Goal: Task Accomplishment & Management: Use online tool/utility

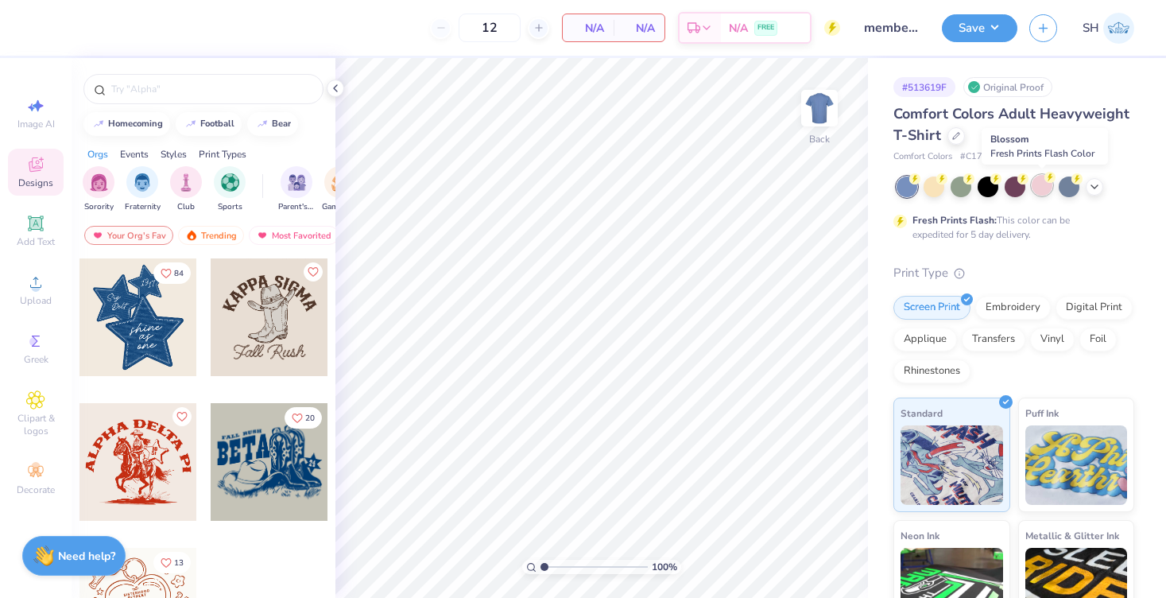
click at [1051, 180] on circle at bounding box center [1049, 177] width 11 height 11
click at [336, 95] on div at bounding box center [335, 87] width 17 height 17
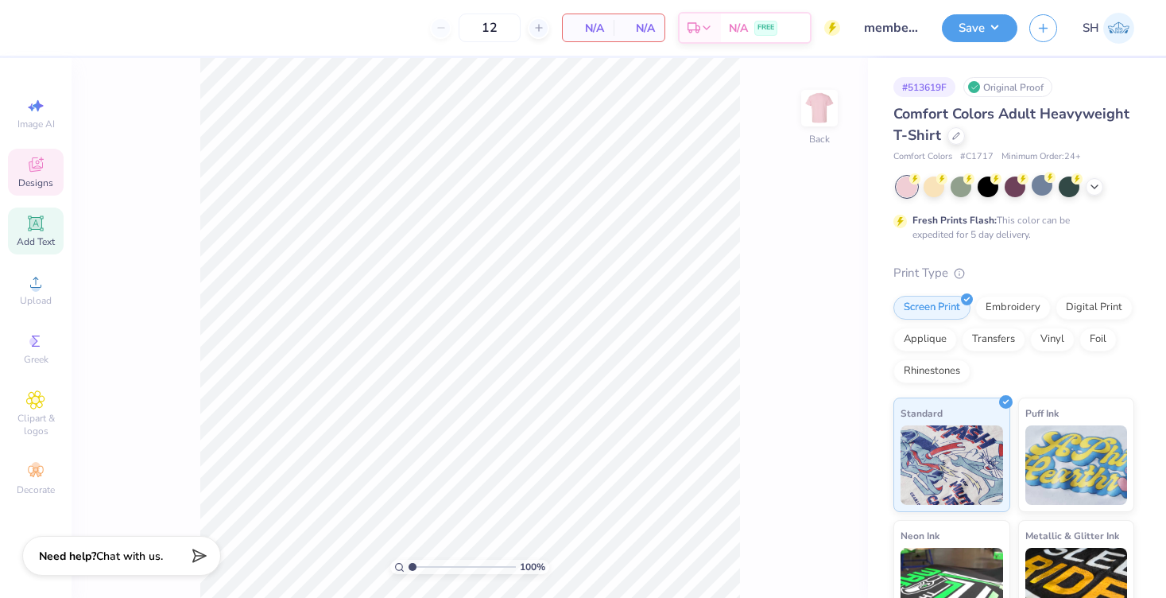
click at [55, 232] on div "Add Text" at bounding box center [36, 230] width 56 height 47
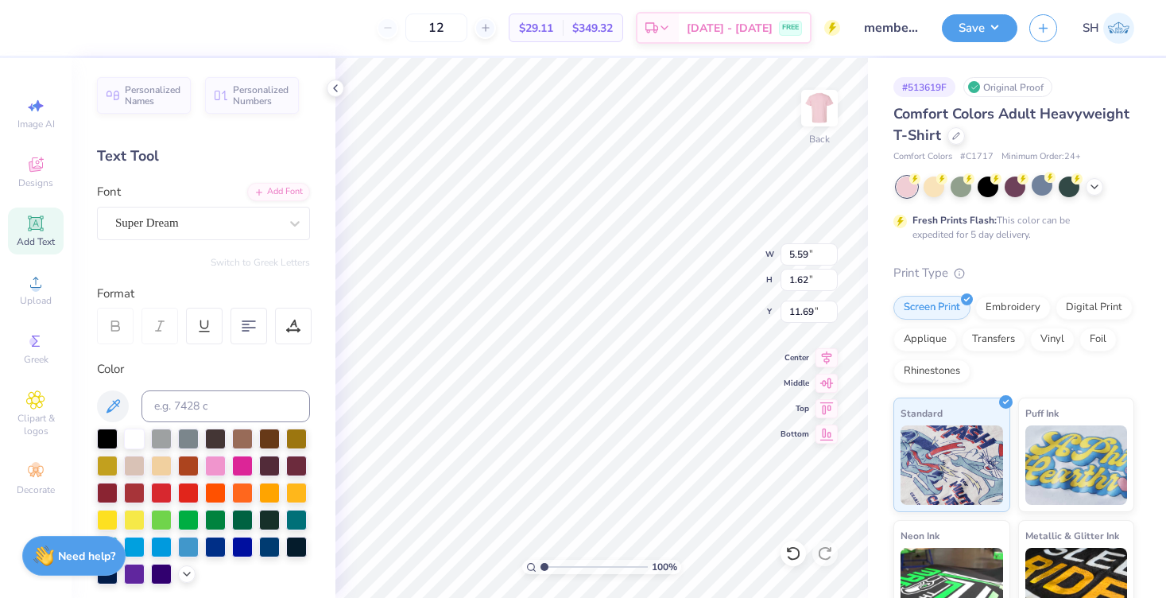
scroll to position [0, 3]
type textarea "Sofia@FshPrints"
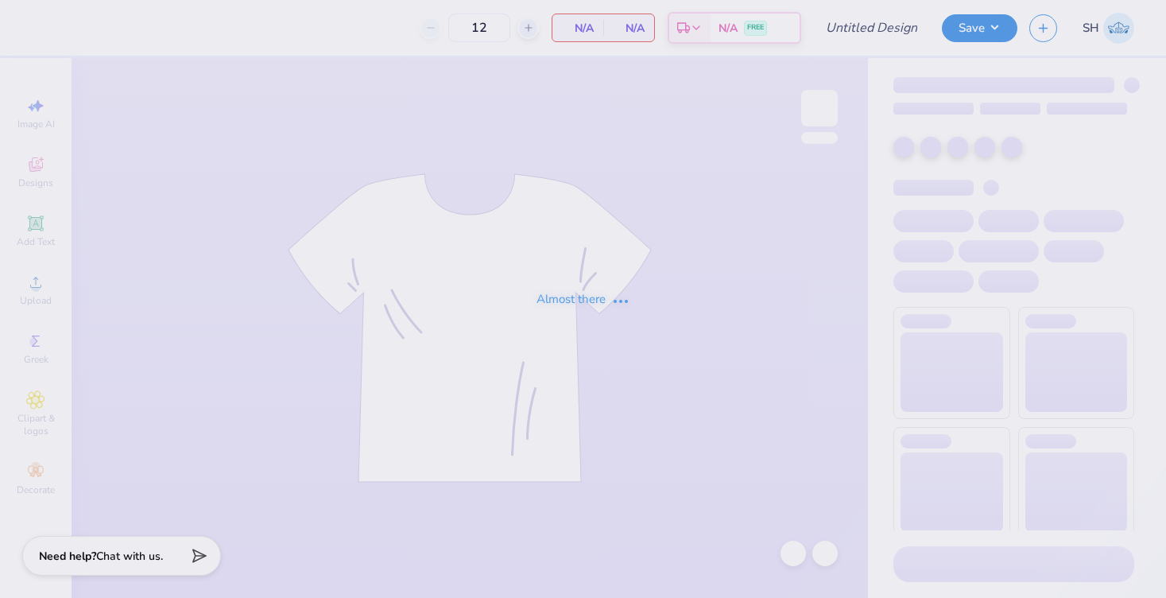
type input "100"
type input "member merch crew"
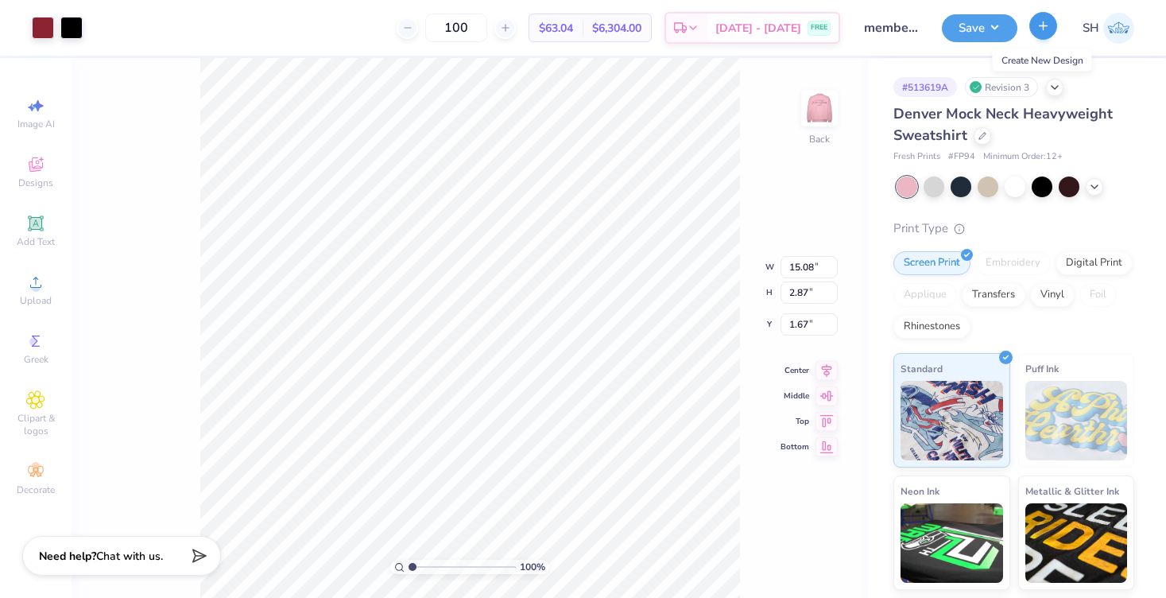
click at [1046, 25] on icon "button" at bounding box center [1043, 26] width 14 height 14
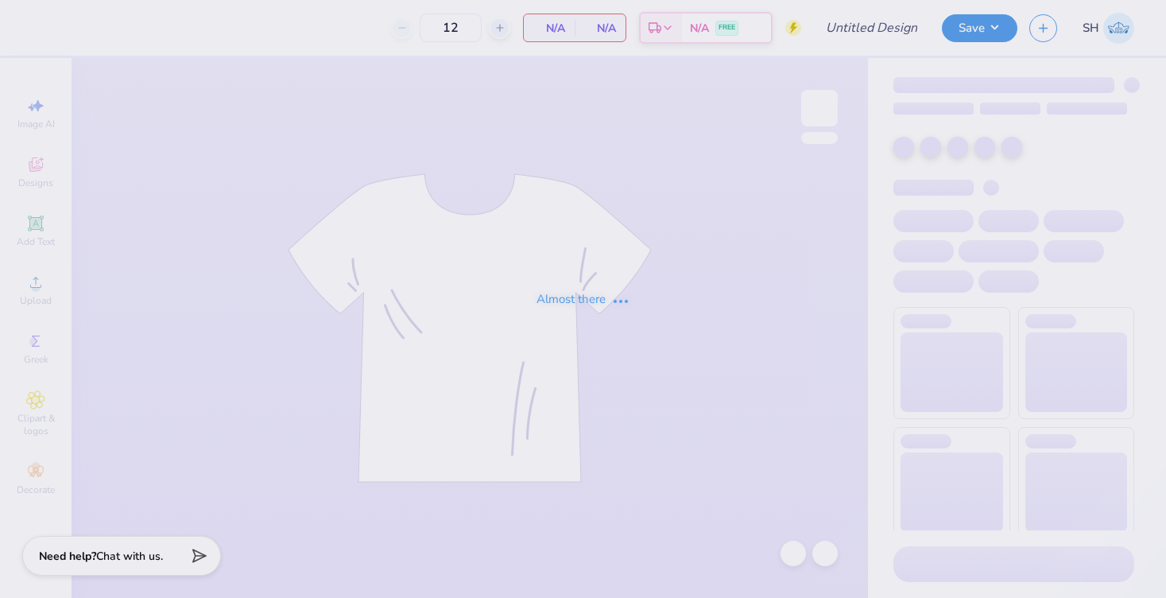
type input "100"
type input "member merch crew"
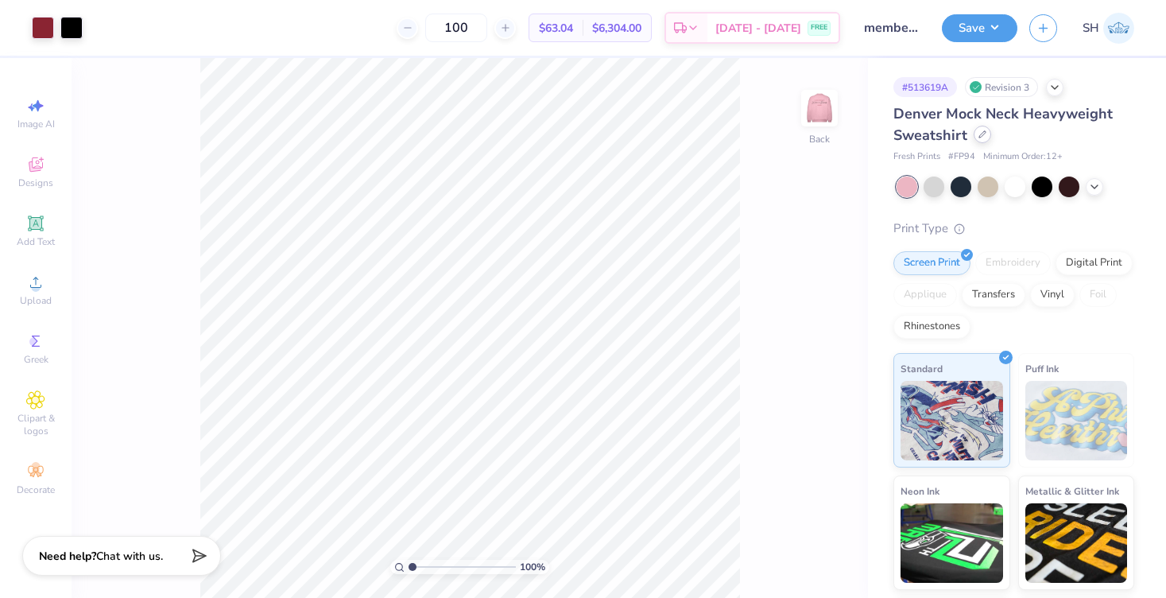
click at [983, 135] on icon at bounding box center [982, 134] width 8 height 8
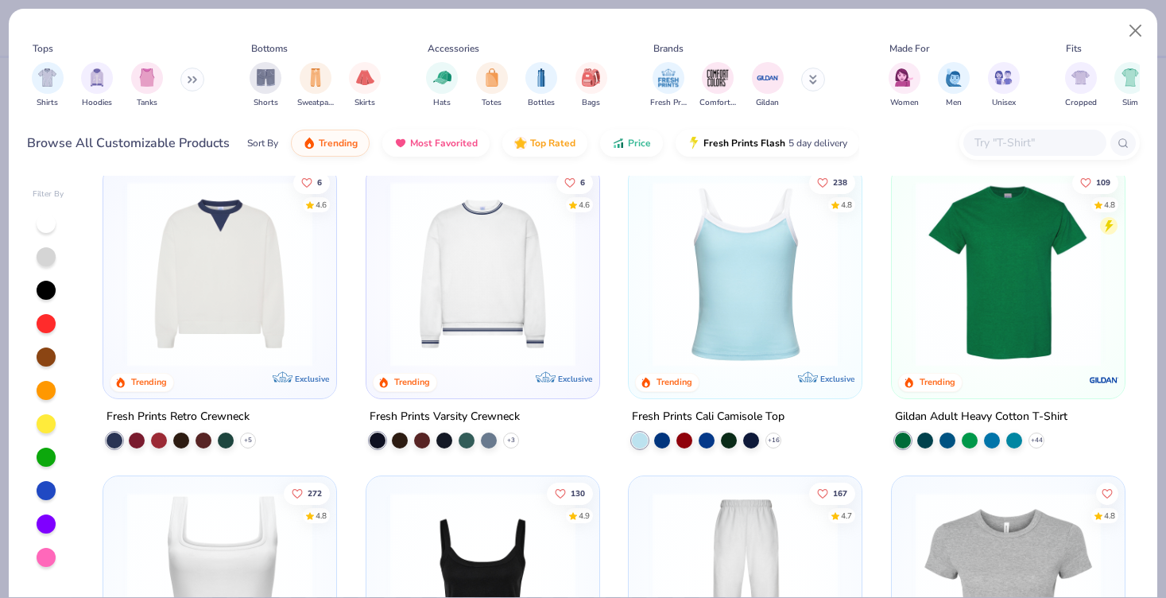
scroll to position [398, 0]
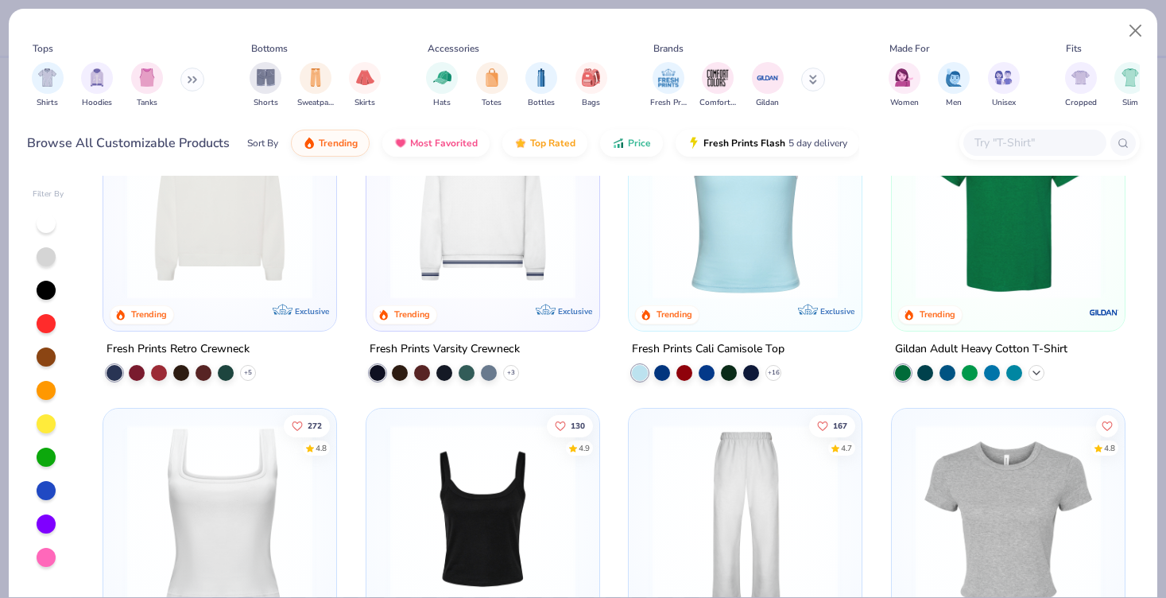
click at [1040, 372] on icon at bounding box center [1036, 372] width 13 height 13
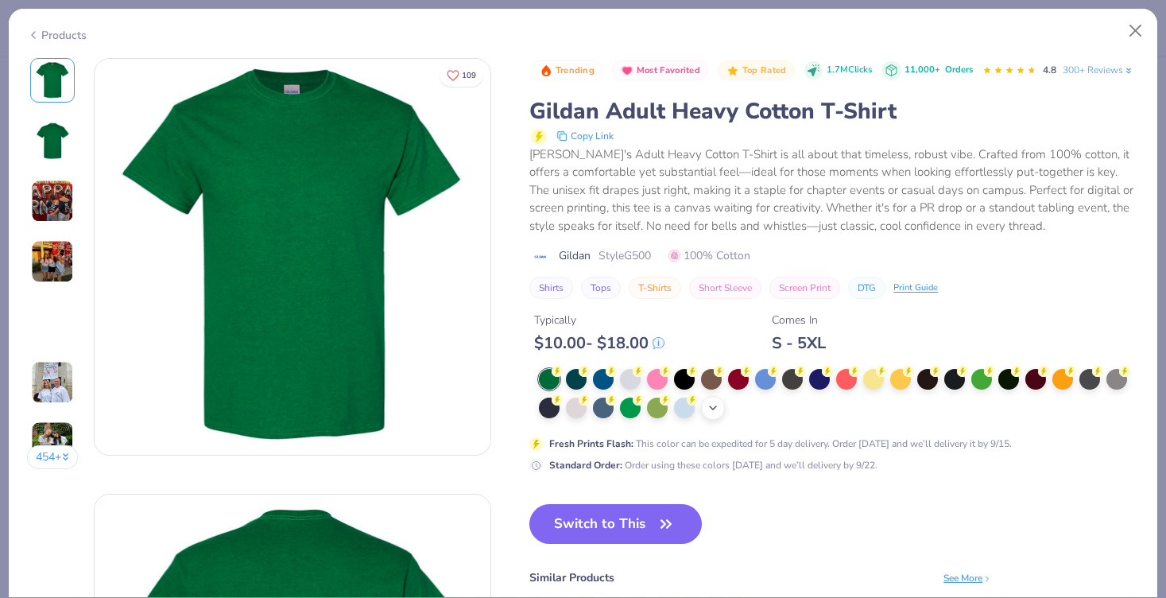
click at [714, 397] on div "+ 22" at bounding box center [713, 408] width 24 height 24
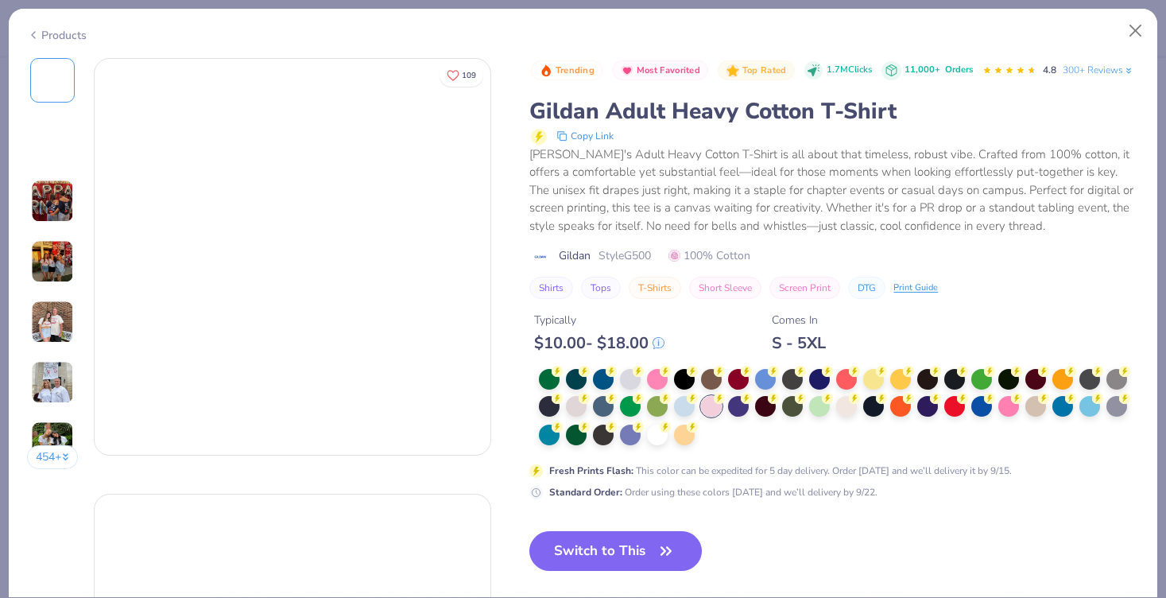
click at [650, 522] on div "Trending Most Favorited Top Rated 1.7M Clicks 11,000+ Orders 4.8 300+ Reviews G…" at bounding box center [834, 402] width 610 height 688
drag, startPoint x: 714, startPoint y: 397, endPoint x: 629, endPoint y: 374, distance: 87.3
click at [629, 374] on div at bounding box center [630, 377] width 21 height 21
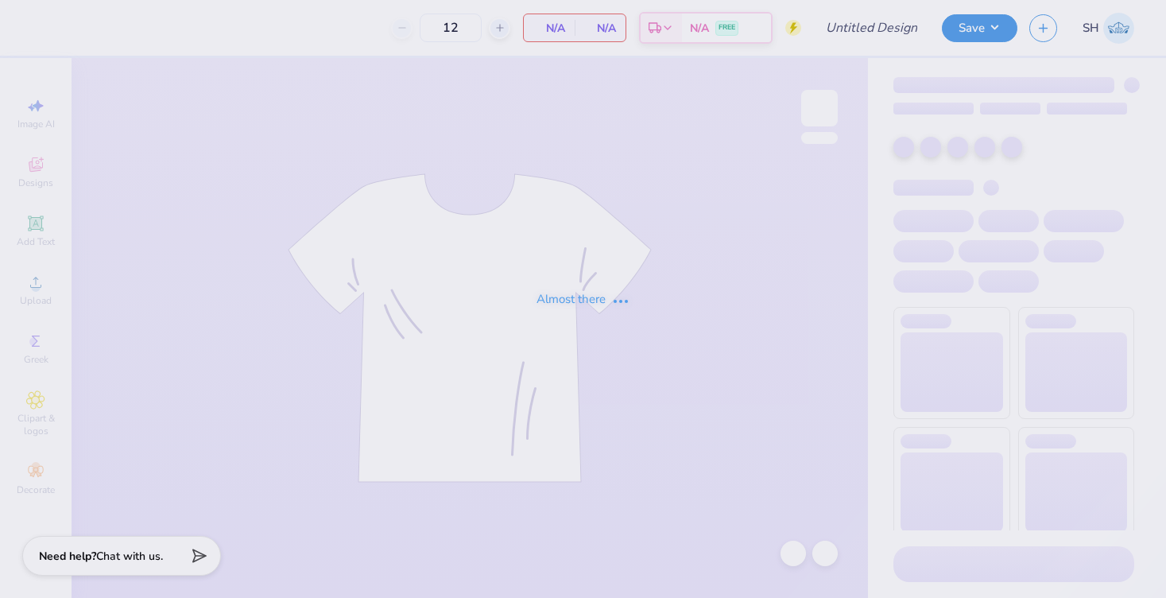
type input "100"
type input "member merch crew"
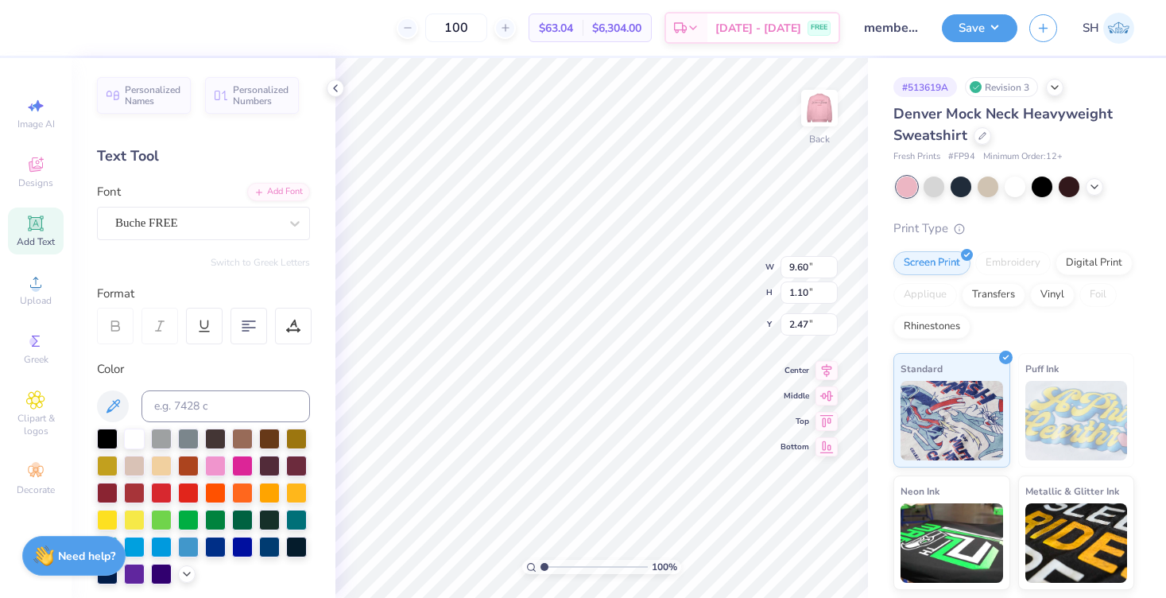
type input "4.98"
type input "2.87"
type input "1.57"
type input "15.08"
type input "2.87"
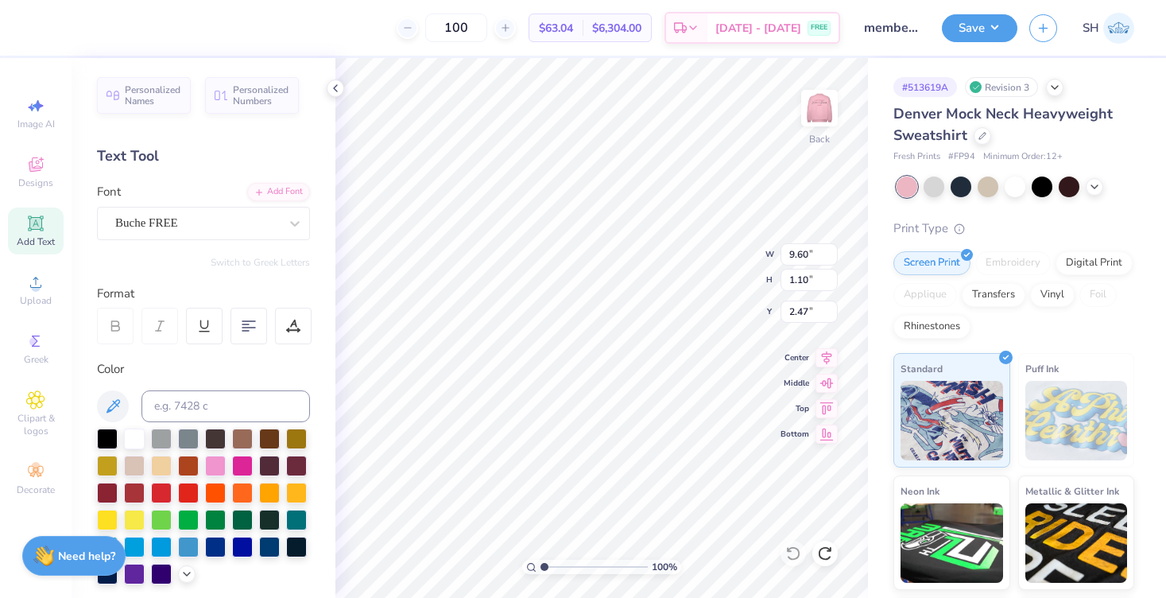
type input "1.67"
click at [1053, 91] on icon at bounding box center [1054, 85] width 13 height 13
